Goal: Task Accomplishment & Management: Use online tool/utility

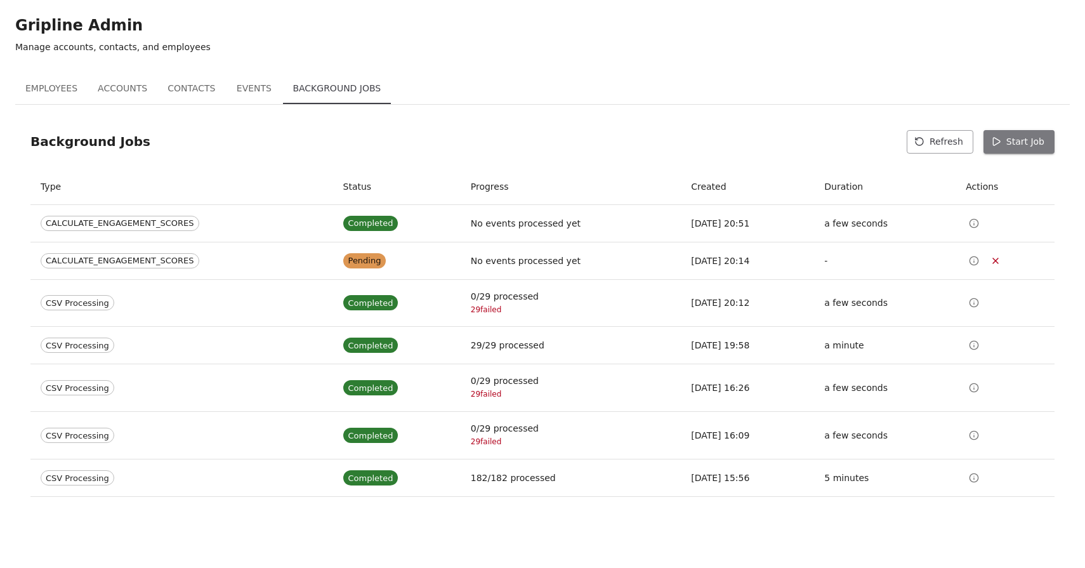
click at [1022, 145] on button "Start Job" at bounding box center [1018, 141] width 71 height 23
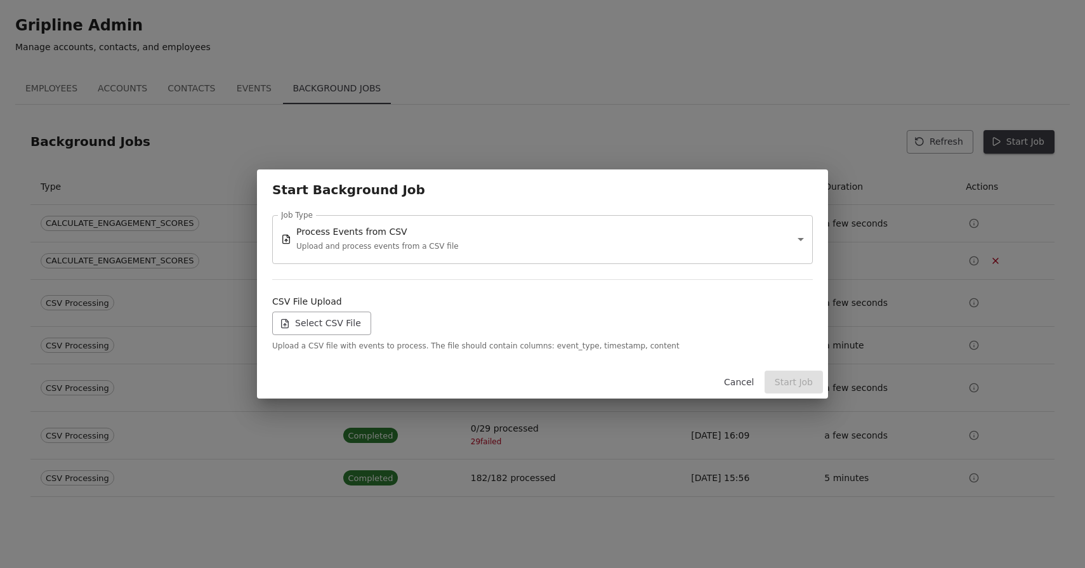
click at [314, 320] on label "Select CSV File" at bounding box center [321, 323] width 99 height 23
click at [0, 0] on input "Select CSV File" at bounding box center [0, 0] width 0 height 0
click at [801, 385] on button "Start Job" at bounding box center [793, 382] width 58 height 23
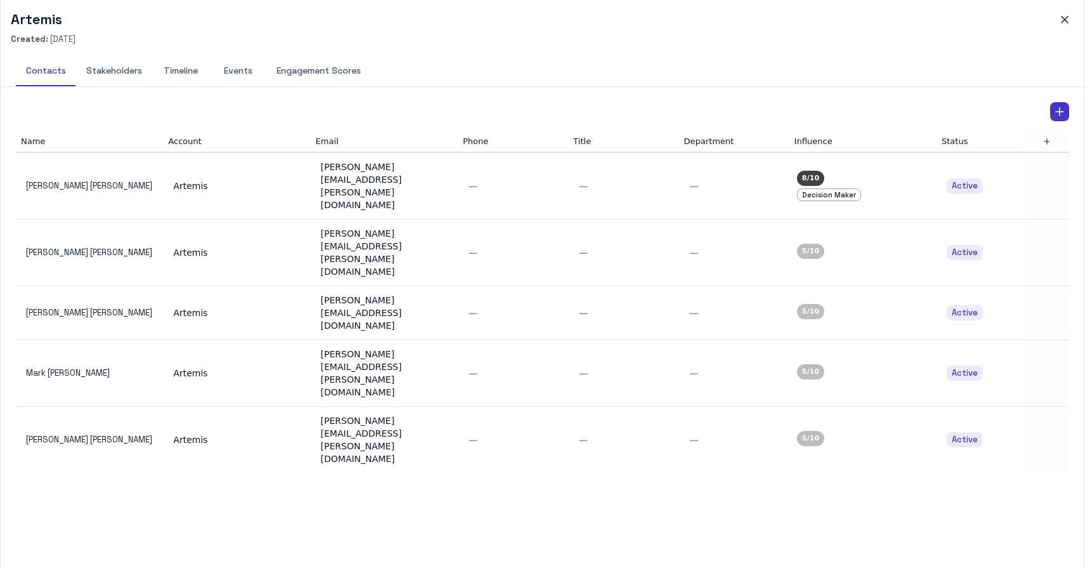
click at [324, 86] on div "Contacts Stakeholders Timeline Events Engagement Scores" at bounding box center [543, 71] width 1084 height 31
click at [327, 76] on button "Engagement Scores" at bounding box center [318, 71] width 105 height 30
